Goal: Task Accomplishment & Management: Use online tool/utility

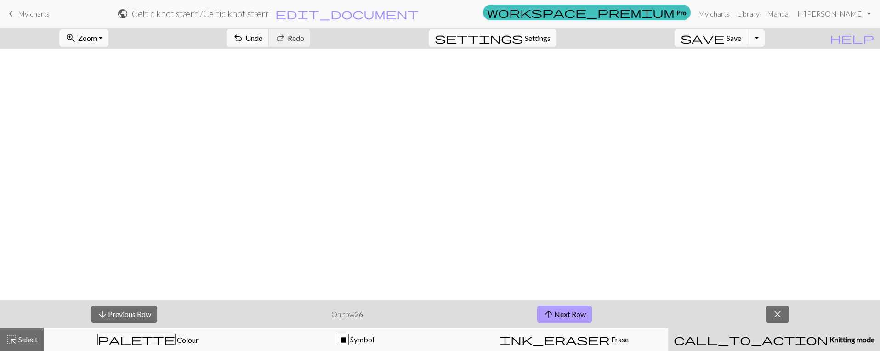
scroll to position [398, 2]
click at [563, 315] on button "arrow_upward Next Row" at bounding box center [564, 314] width 55 height 17
click at [577, 317] on button "arrow_upward Next Row" at bounding box center [564, 314] width 55 height 17
click at [583, 314] on button "arrow_upward Next Row" at bounding box center [564, 314] width 55 height 17
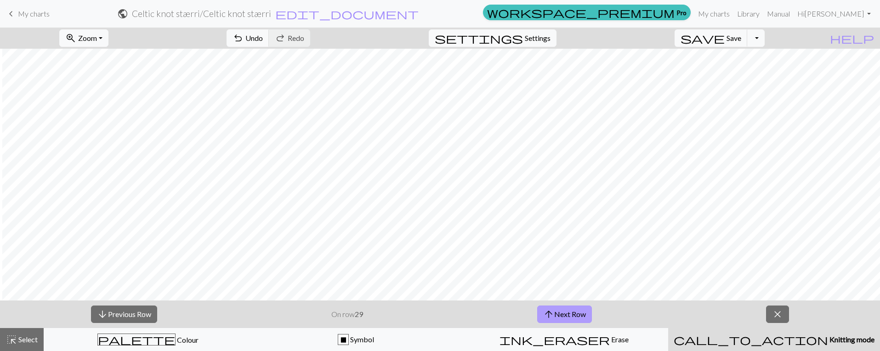
click at [563, 311] on button "arrow_upward Next Row" at bounding box center [564, 314] width 55 height 17
click at [584, 314] on button "arrow_upward Next Row" at bounding box center [564, 314] width 55 height 17
click at [581, 318] on button "arrow_upward Next Row" at bounding box center [564, 314] width 55 height 17
click at [582, 313] on button "arrow_upward Next Row" at bounding box center [564, 314] width 55 height 17
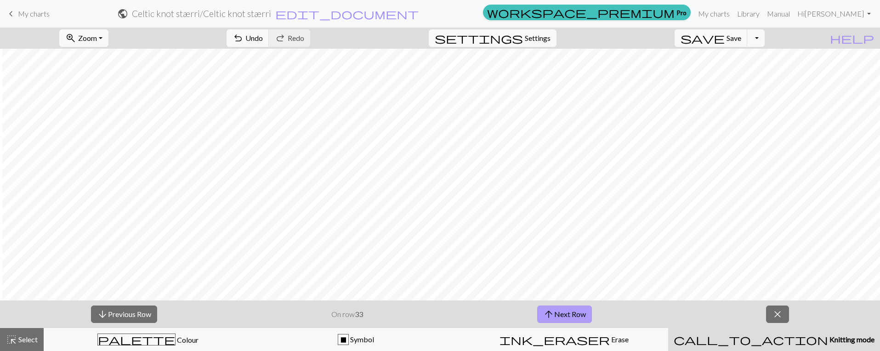
click at [572, 316] on button "arrow_upward Next Row" at bounding box center [564, 314] width 55 height 17
click at [572, 310] on button "arrow_upward Next Row" at bounding box center [564, 314] width 55 height 17
click at [578, 310] on button "arrow_upward Next Row" at bounding box center [564, 314] width 55 height 17
click at [563, 317] on button "arrow_upward Next Row" at bounding box center [564, 314] width 55 height 17
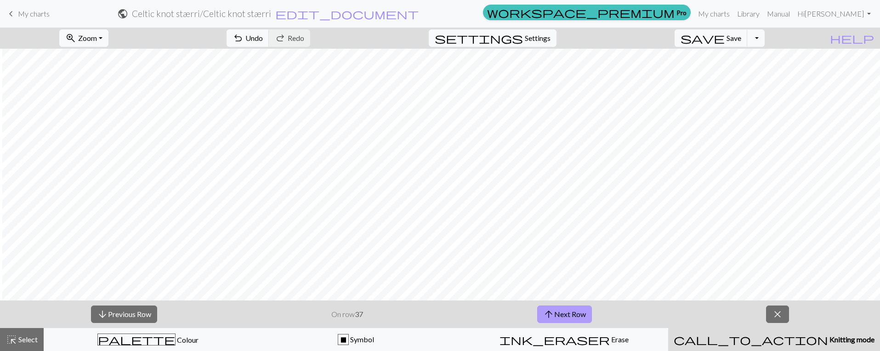
click at [574, 321] on button "arrow_upward Next Row" at bounding box center [564, 314] width 55 height 17
click at [579, 314] on button "arrow_upward Next Row" at bounding box center [564, 314] width 55 height 17
click at [555, 315] on button "arrow_upward Next Row" at bounding box center [564, 314] width 55 height 17
click at [566, 318] on button "arrow_upward Next Row" at bounding box center [564, 314] width 55 height 17
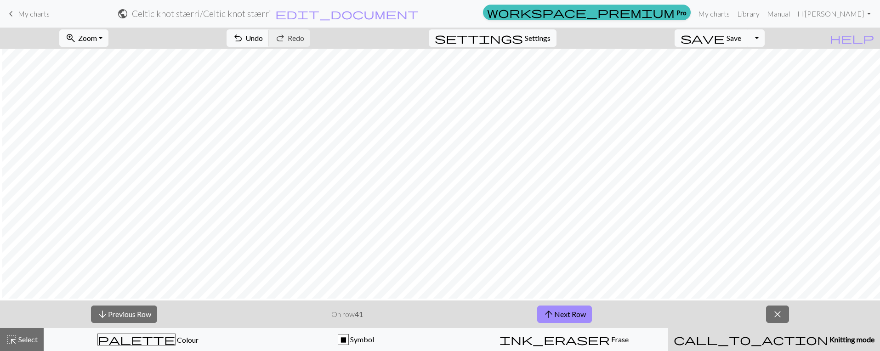
scroll to position [206, 2]
click at [563, 312] on button "arrow_upward Next Row" at bounding box center [564, 314] width 55 height 17
click at [576, 315] on button "arrow_upward Next Row" at bounding box center [564, 314] width 55 height 17
click at [578, 312] on button "arrow_upward Next Row" at bounding box center [564, 314] width 55 height 17
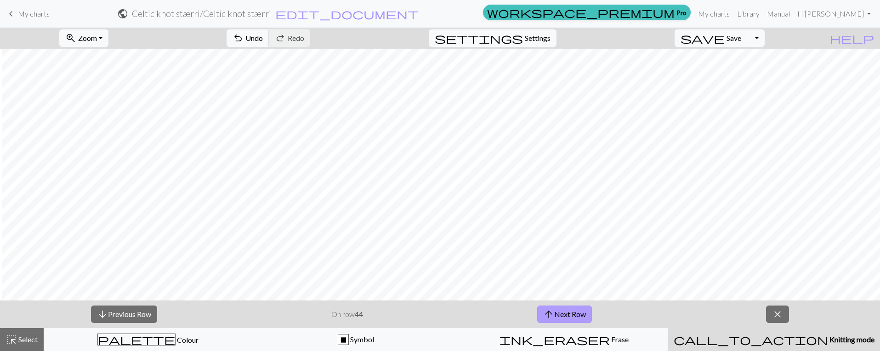
click at [555, 316] on button "arrow_upward Next Row" at bounding box center [564, 314] width 55 height 17
click at [553, 315] on span "arrow_upward" at bounding box center [548, 314] width 11 height 13
click at [577, 312] on button "arrow_upward Next Row" at bounding box center [564, 314] width 55 height 17
click at [579, 311] on button "arrow_upward Next Row" at bounding box center [564, 314] width 55 height 17
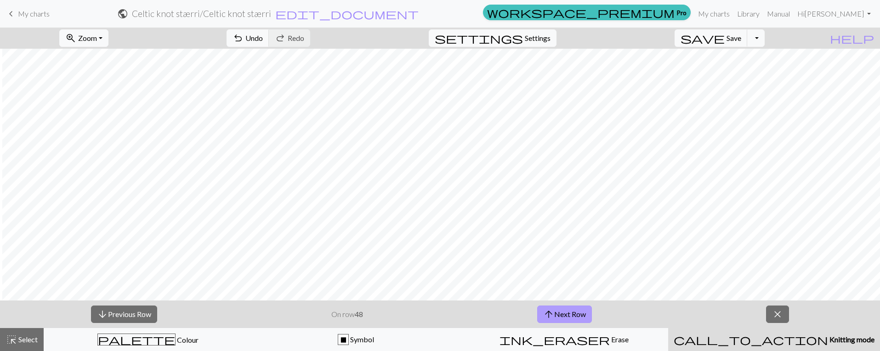
click at [560, 313] on button "arrow_upward Next Row" at bounding box center [564, 314] width 55 height 17
click at [578, 317] on button "arrow_upward Next Row" at bounding box center [564, 314] width 55 height 17
click at [557, 316] on button "arrow_upward Next Row" at bounding box center [564, 314] width 55 height 17
click at [559, 316] on button "arrow_upward Next Row" at bounding box center [564, 314] width 55 height 17
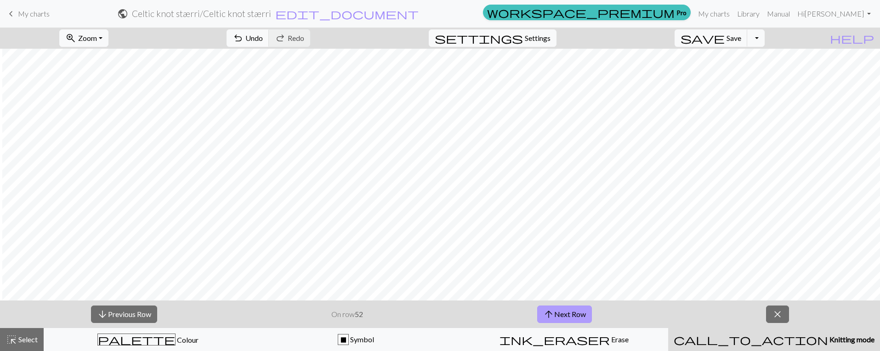
drag, startPoint x: 572, startPoint y: 313, endPoint x: 592, endPoint y: 311, distance: 20.3
click at [572, 313] on button "arrow_upward Next Row" at bounding box center [564, 314] width 55 height 17
click at [585, 310] on button "arrow_upward Next Row" at bounding box center [564, 314] width 55 height 17
click at [570, 317] on button "arrow_upward Next Row" at bounding box center [564, 314] width 55 height 17
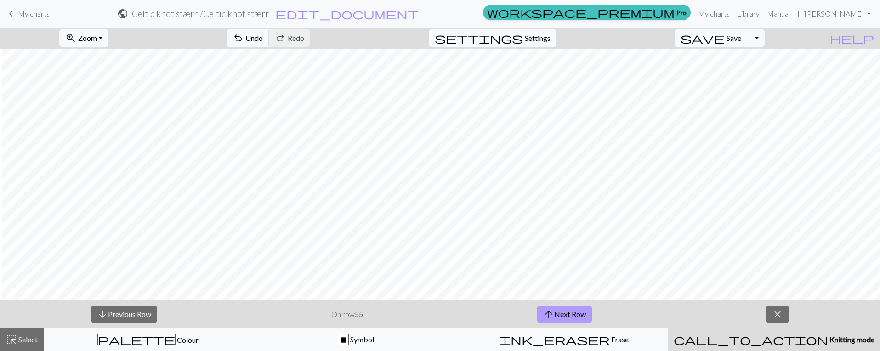
click at [581, 316] on button "arrow_upward Next Row" at bounding box center [564, 314] width 55 height 17
click at [579, 313] on button "arrow_upward Next Row" at bounding box center [564, 314] width 55 height 17
